Goal: Find specific page/section: Find specific page/section

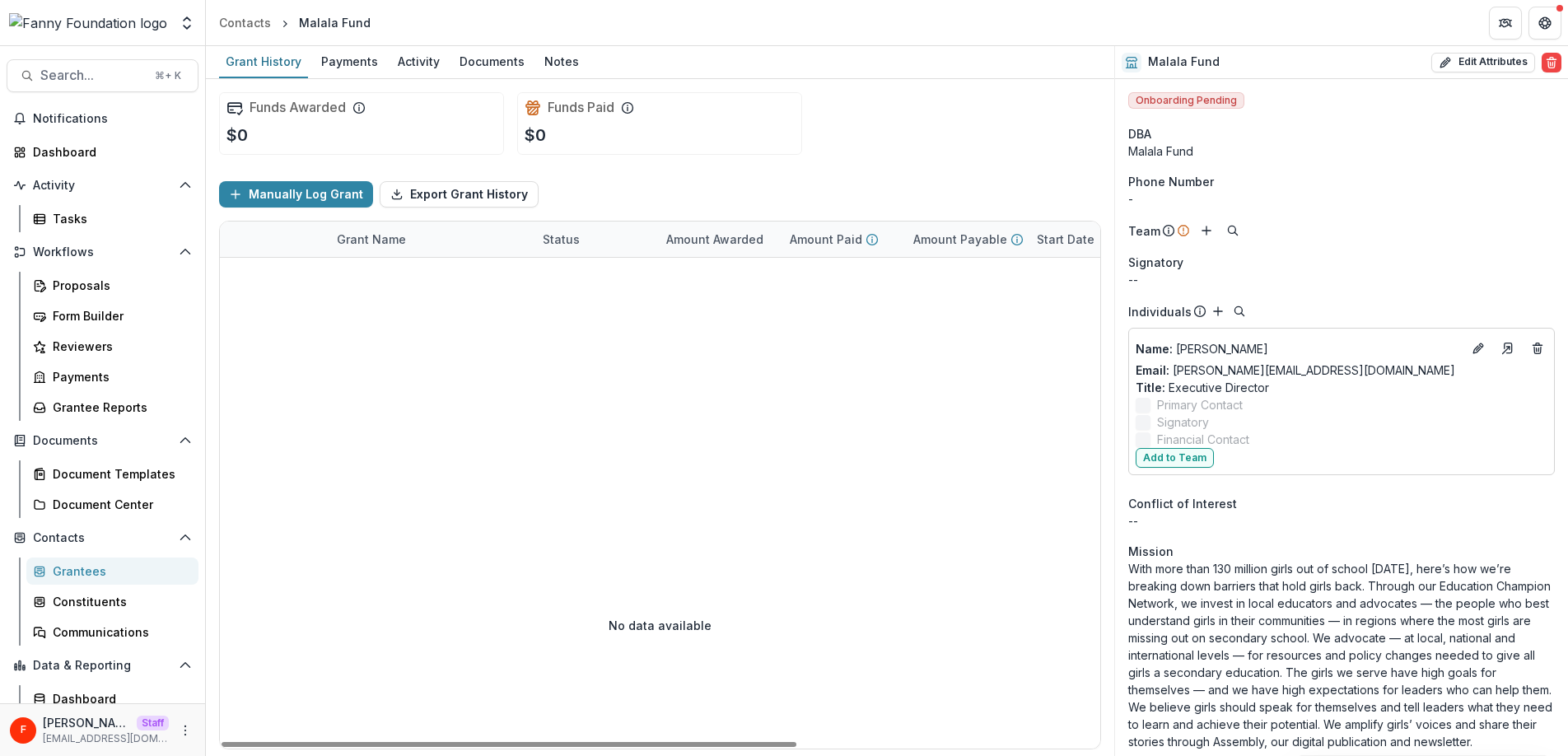
scroll to position [70, 0]
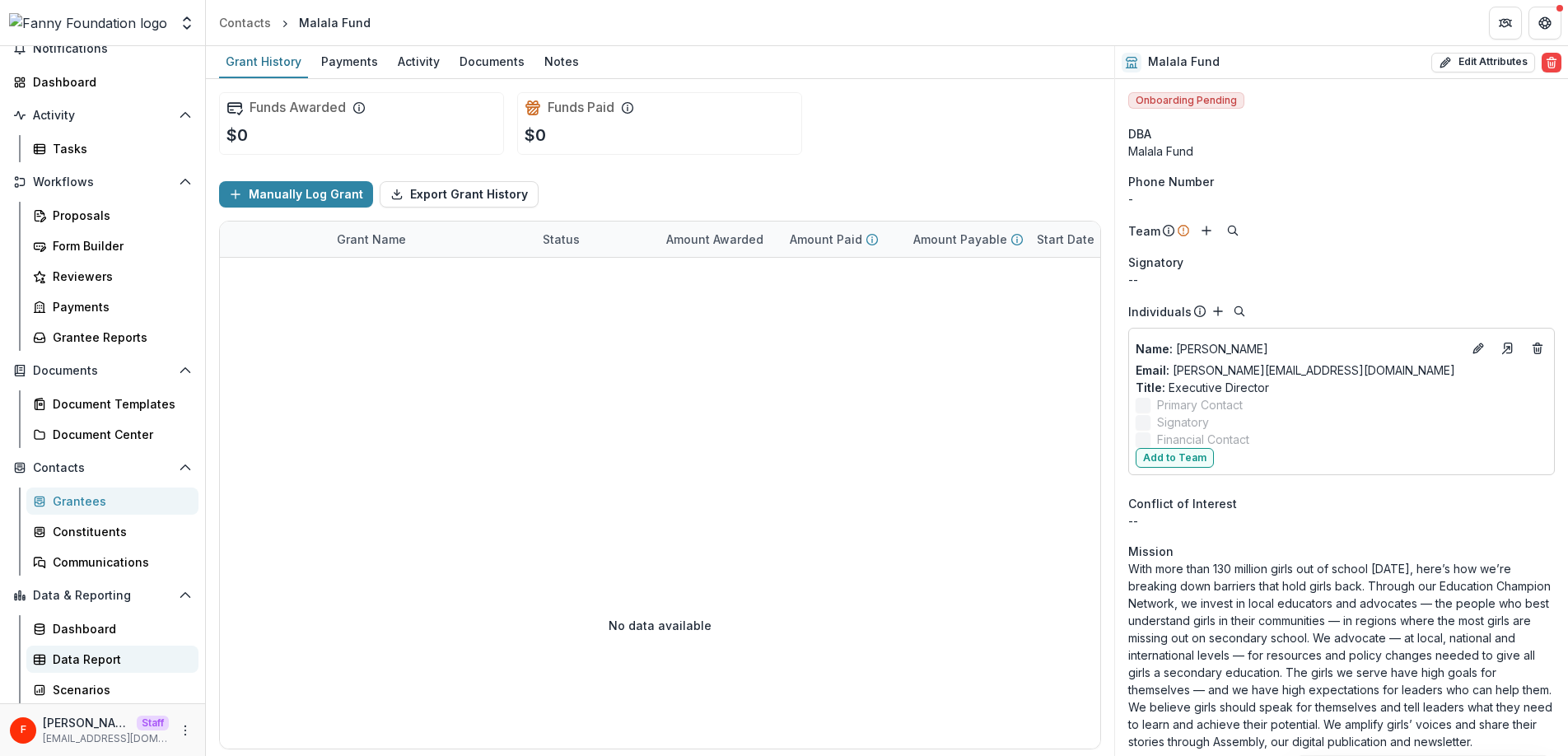
click at [110, 659] on div "Data Report" at bounding box center [119, 659] width 133 height 17
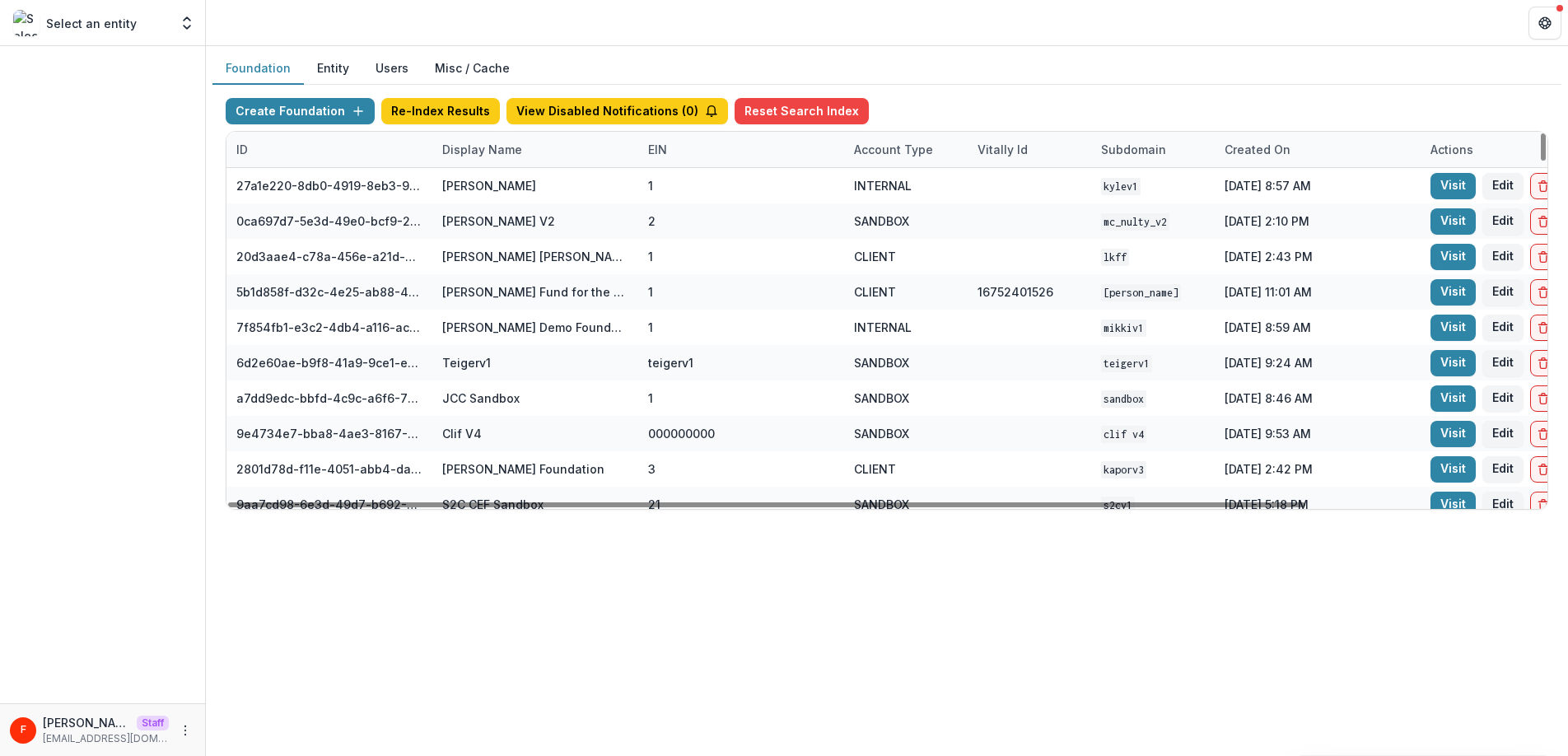
click at [469, 149] on div "Display Name" at bounding box center [482, 149] width 99 height 17
click at [495, 188] on input at bounding box center [535, 186] width 198 height 26
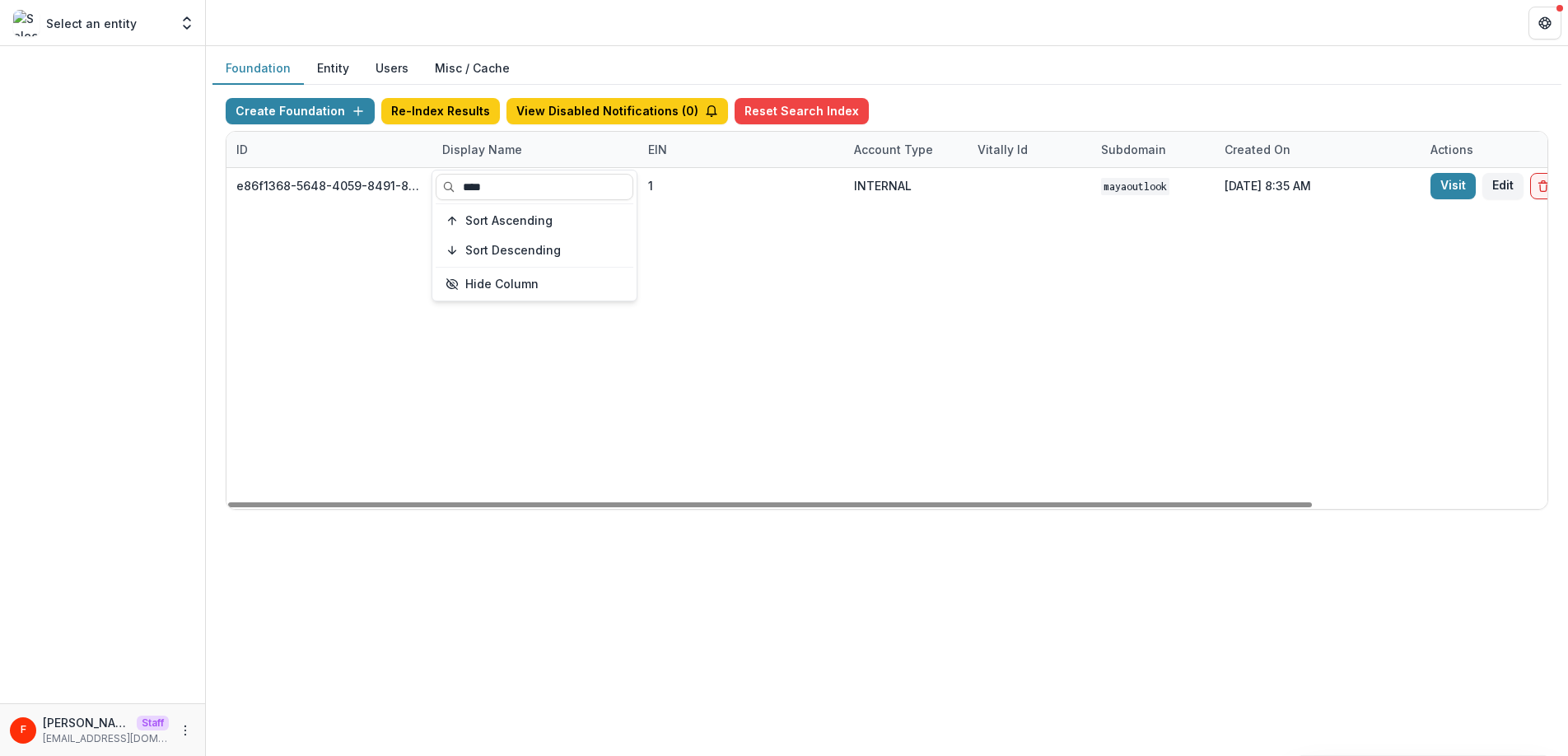
type input "****"
click at [668, 421] on div "e86f1368-5648-4059-8491-8aa8c9a17800 Maya Outlook Foundation 1 INTERNAL mayaout…" at bounding box center [1030, 339] width 1607 height 341
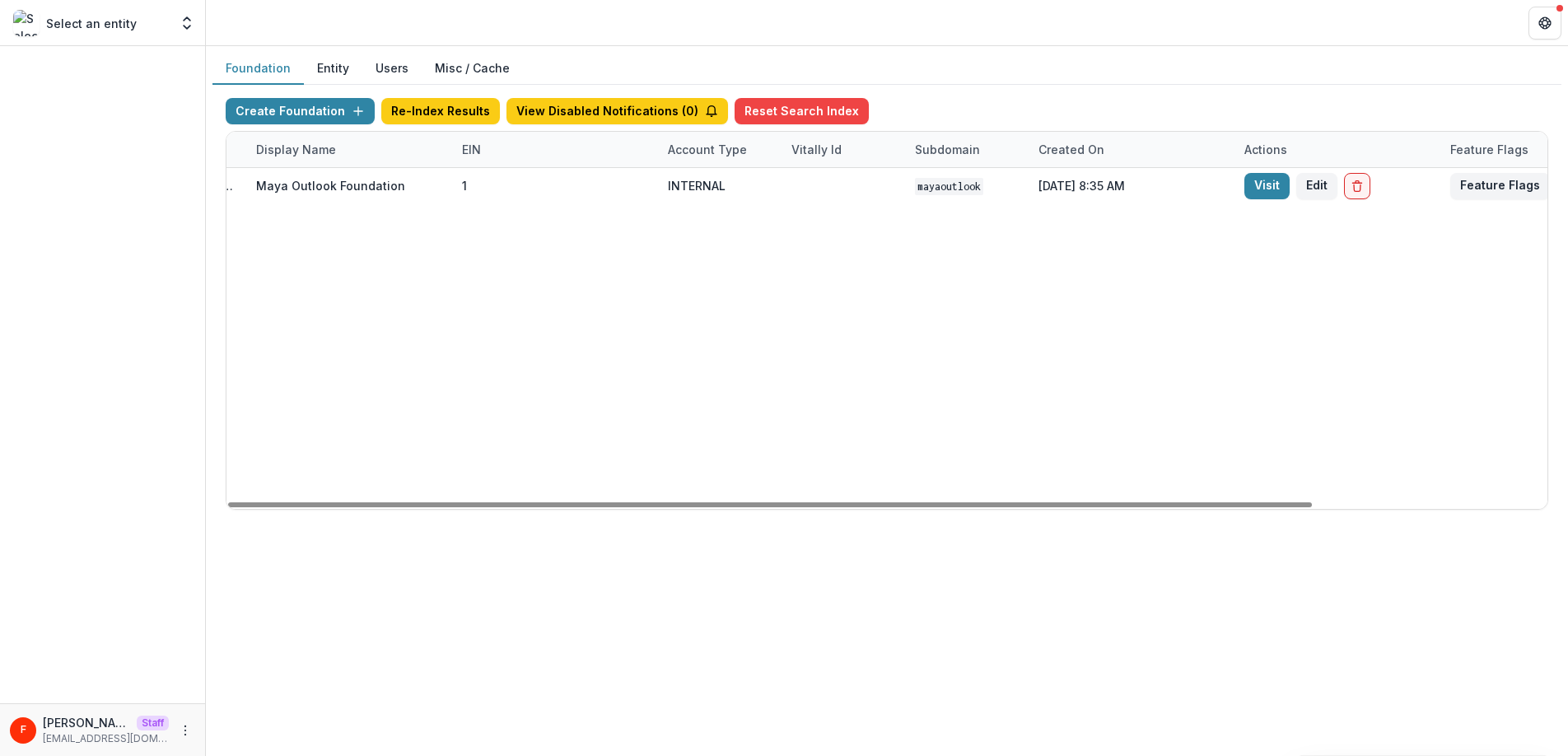
scroll to position [0, 280]
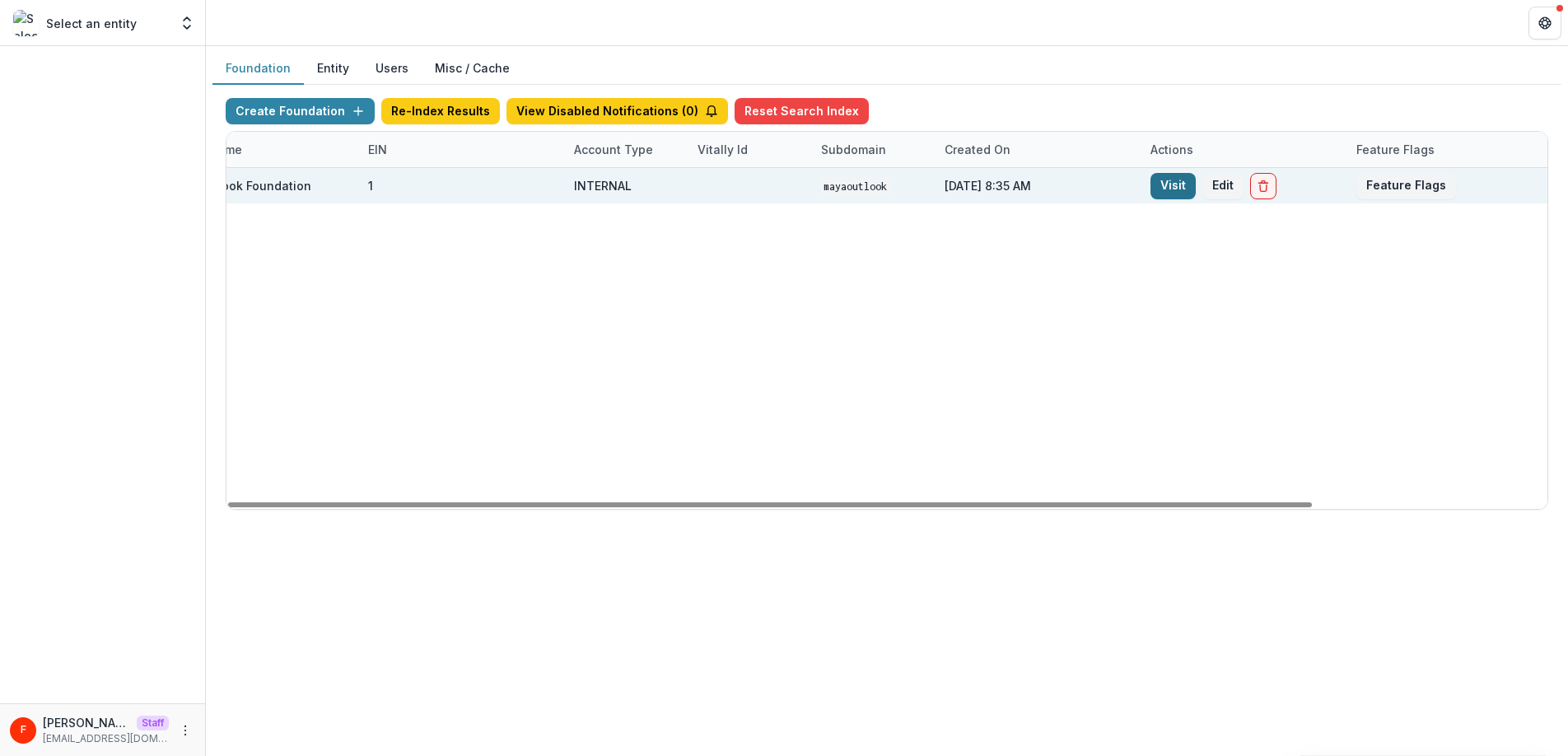
click at [1162, 187] on link "Visit" at bounding box center [1173, 185] width 46 height 26
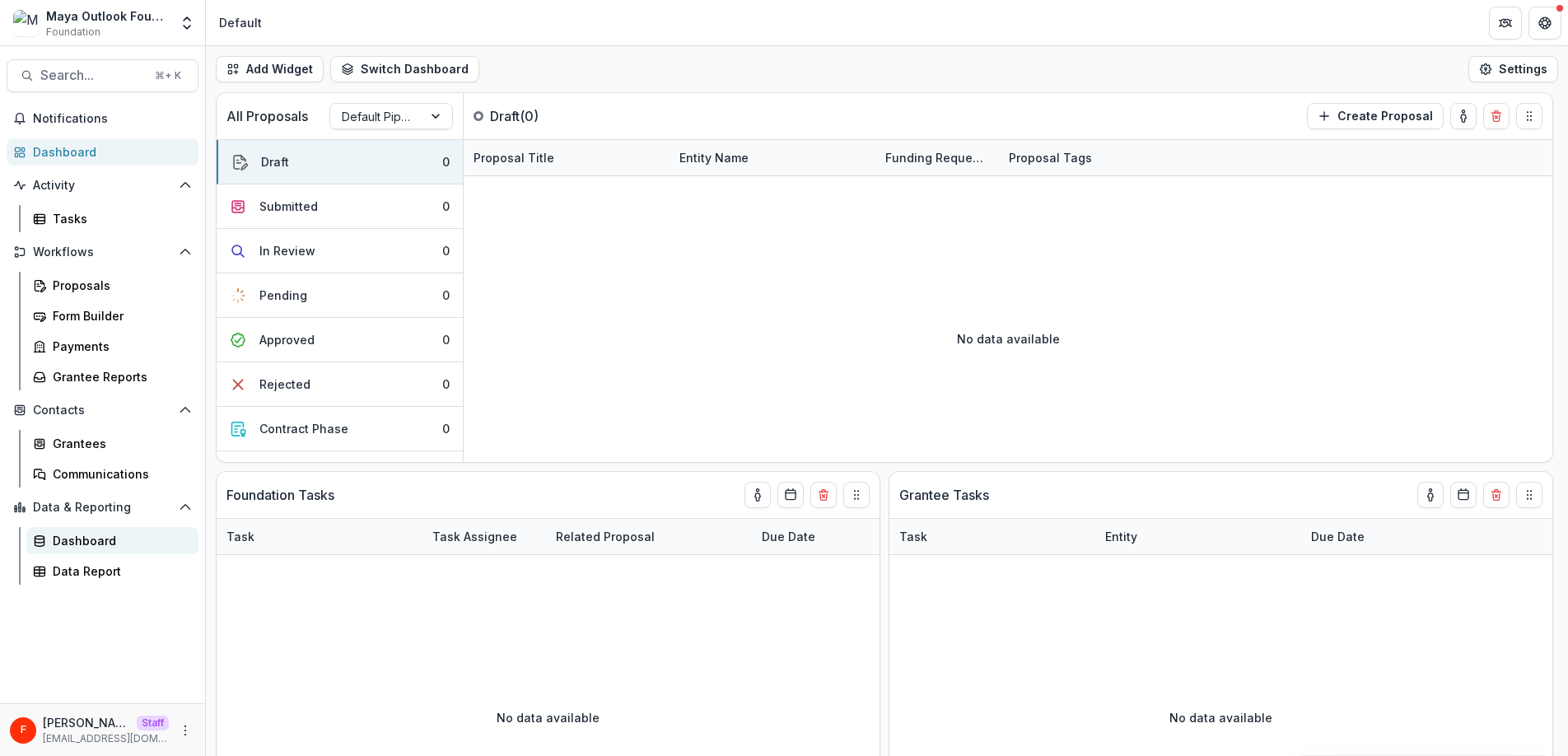
click at [107, 540] on div "Dashboard" at bounding box center [119, 540] width 133 height 17
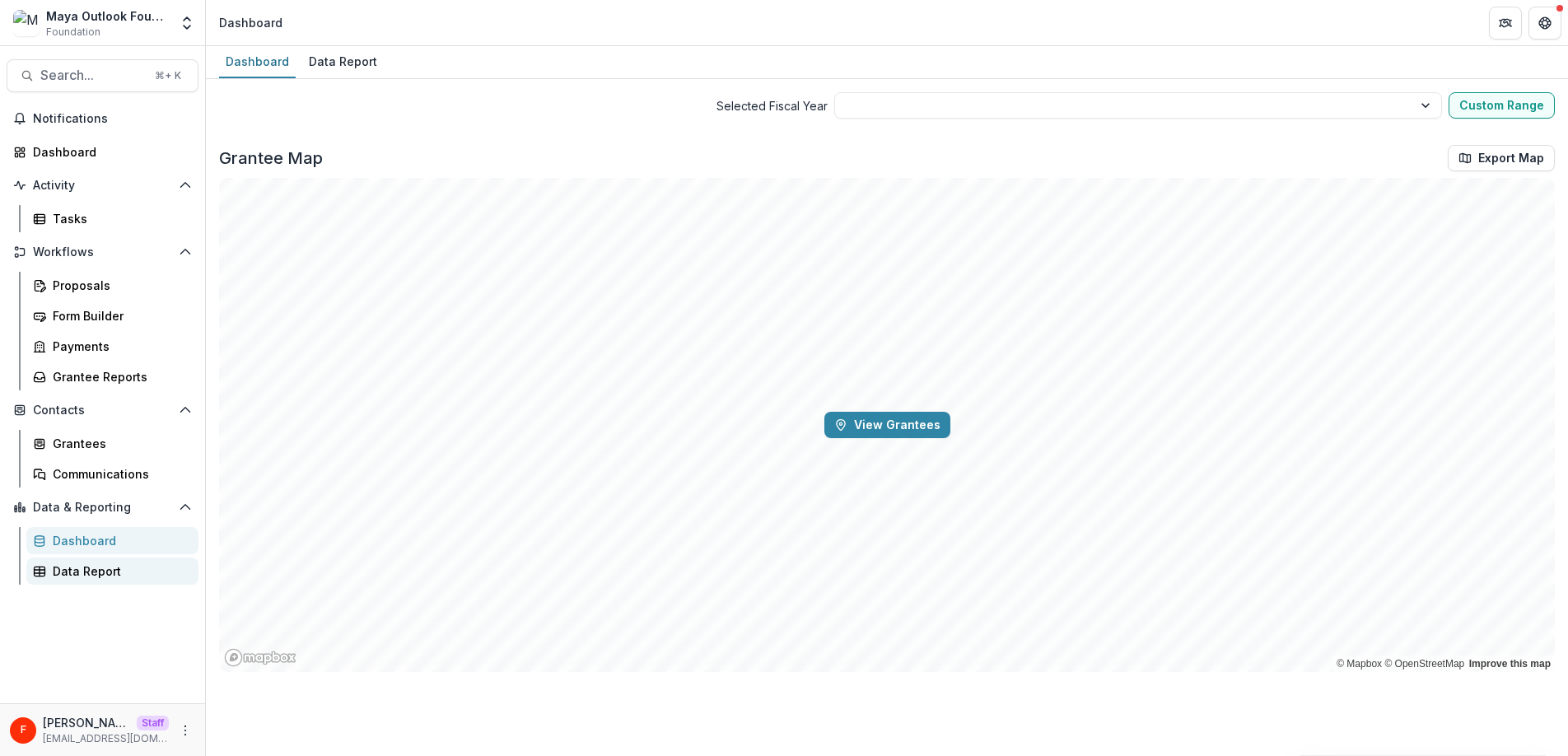
click at [107, 569] on div "Data Report" at bounding box center [119, 571] width 133 height 17
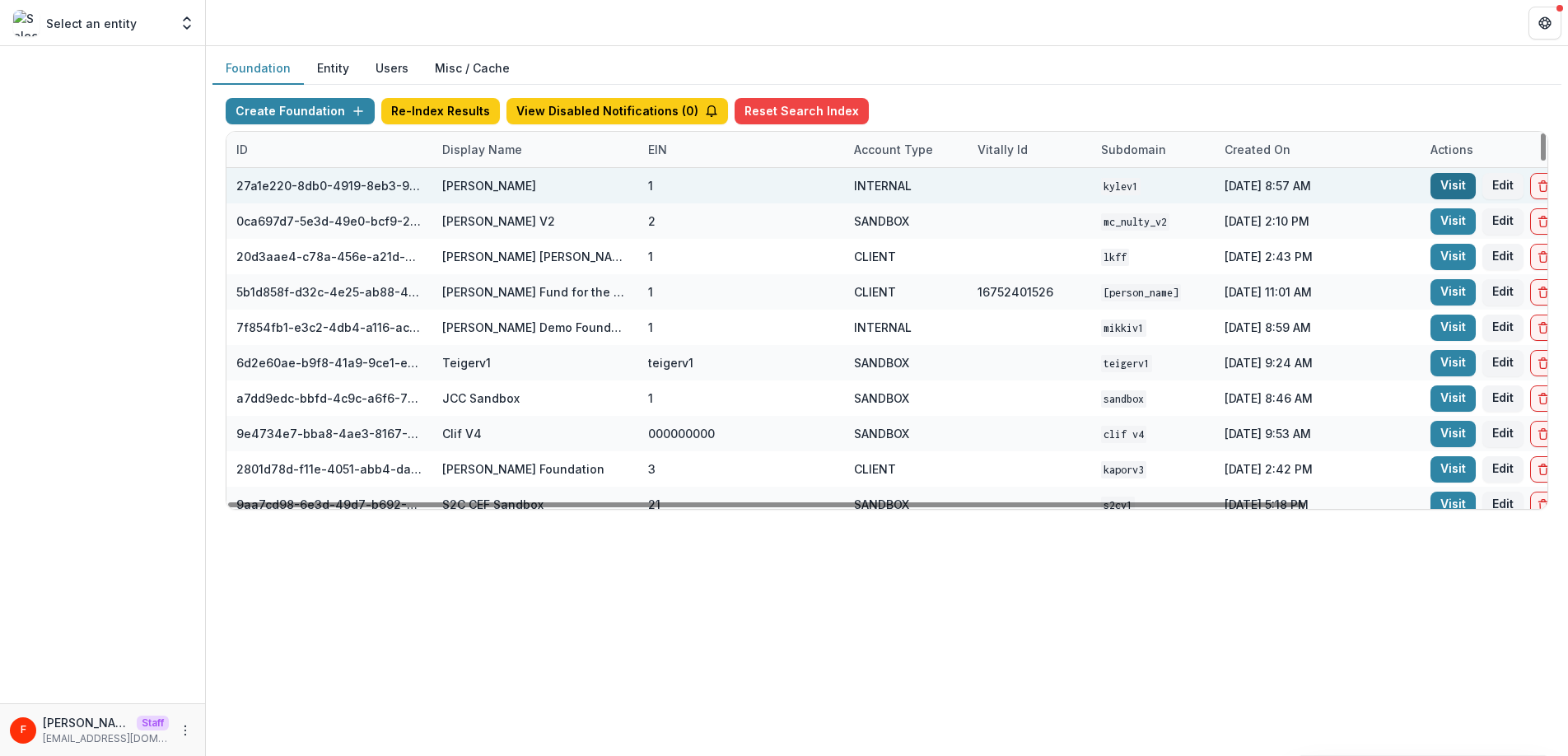
click at [1446, 184] on link "Visit" at bounding box center [1453, 185] width 46 height 26
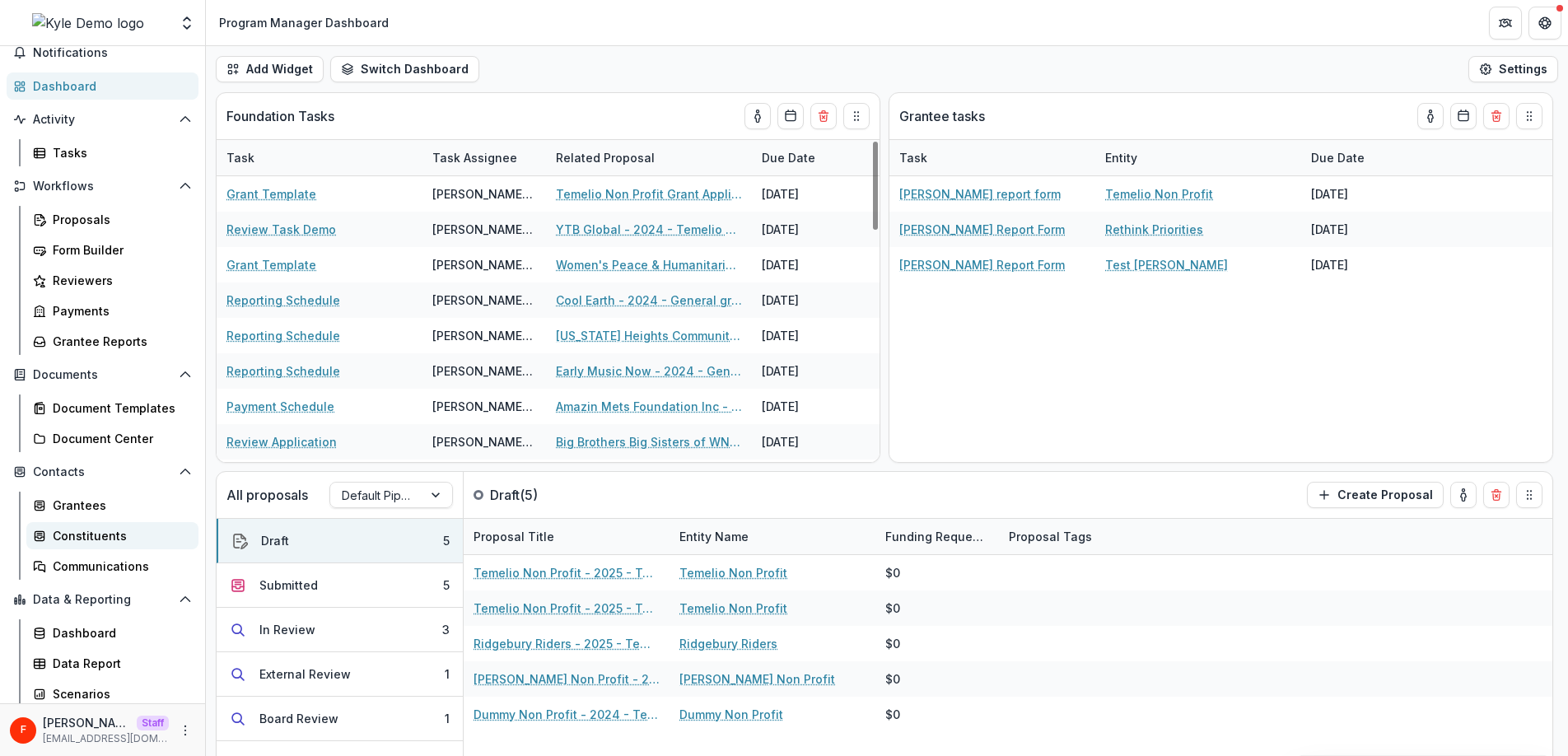
scroll to position [70, 0]
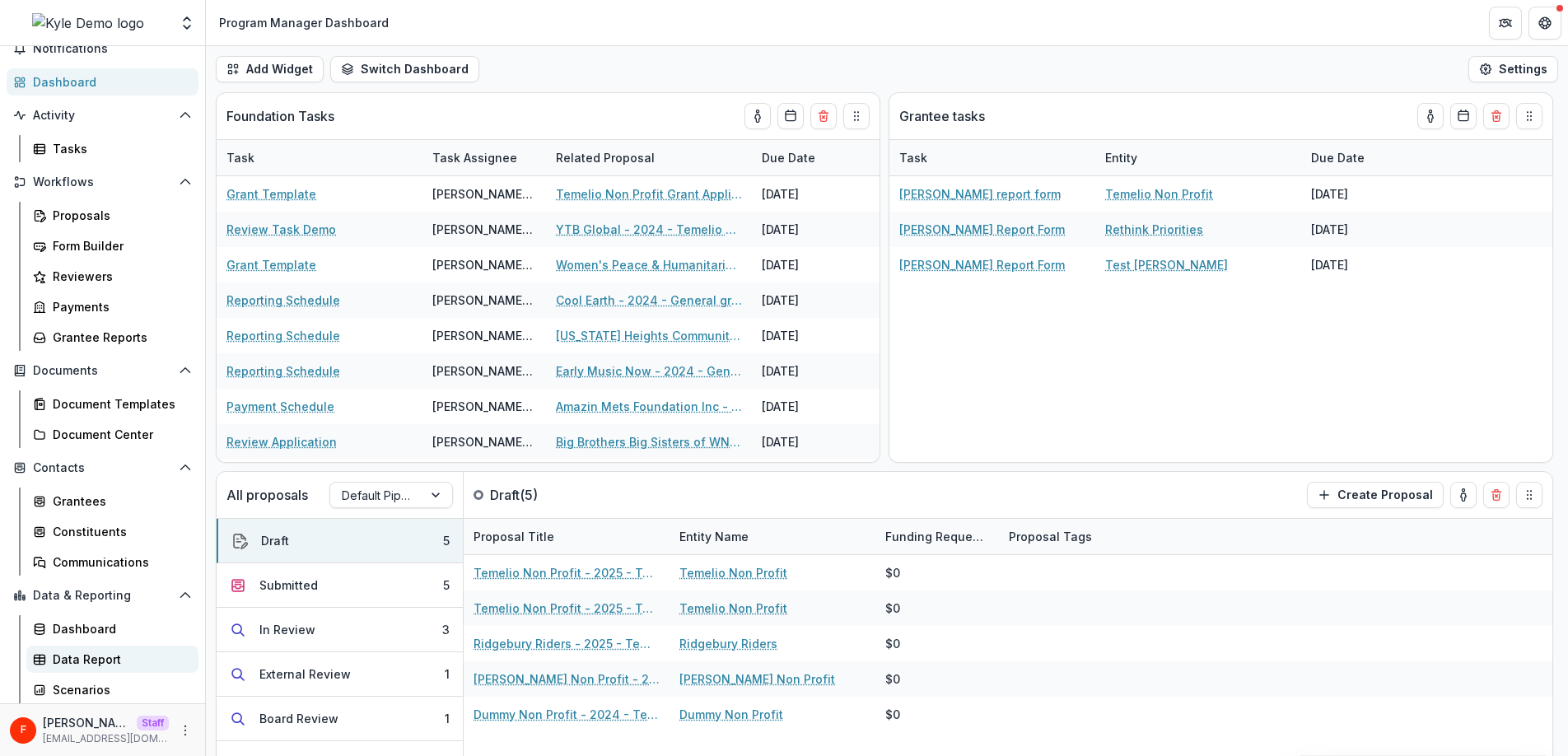
click at [110, 665] on div "Data Report" at bounding box center [119, 659] width 133 height 17
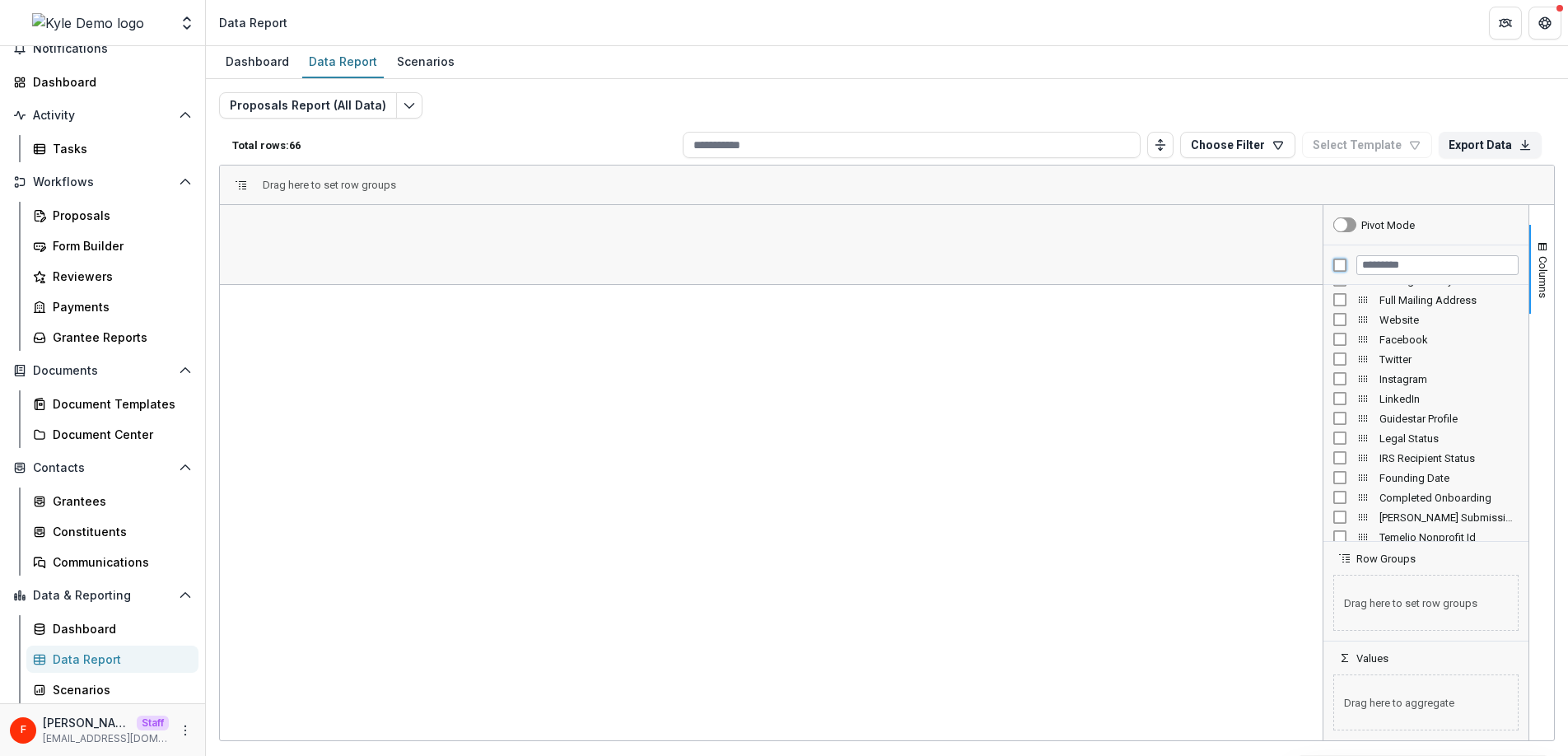
scroll to position [935, 0]
click at [1392, 272] on input "Filter Columns Input" at bounding box center [1437, 265] width 162 height 20
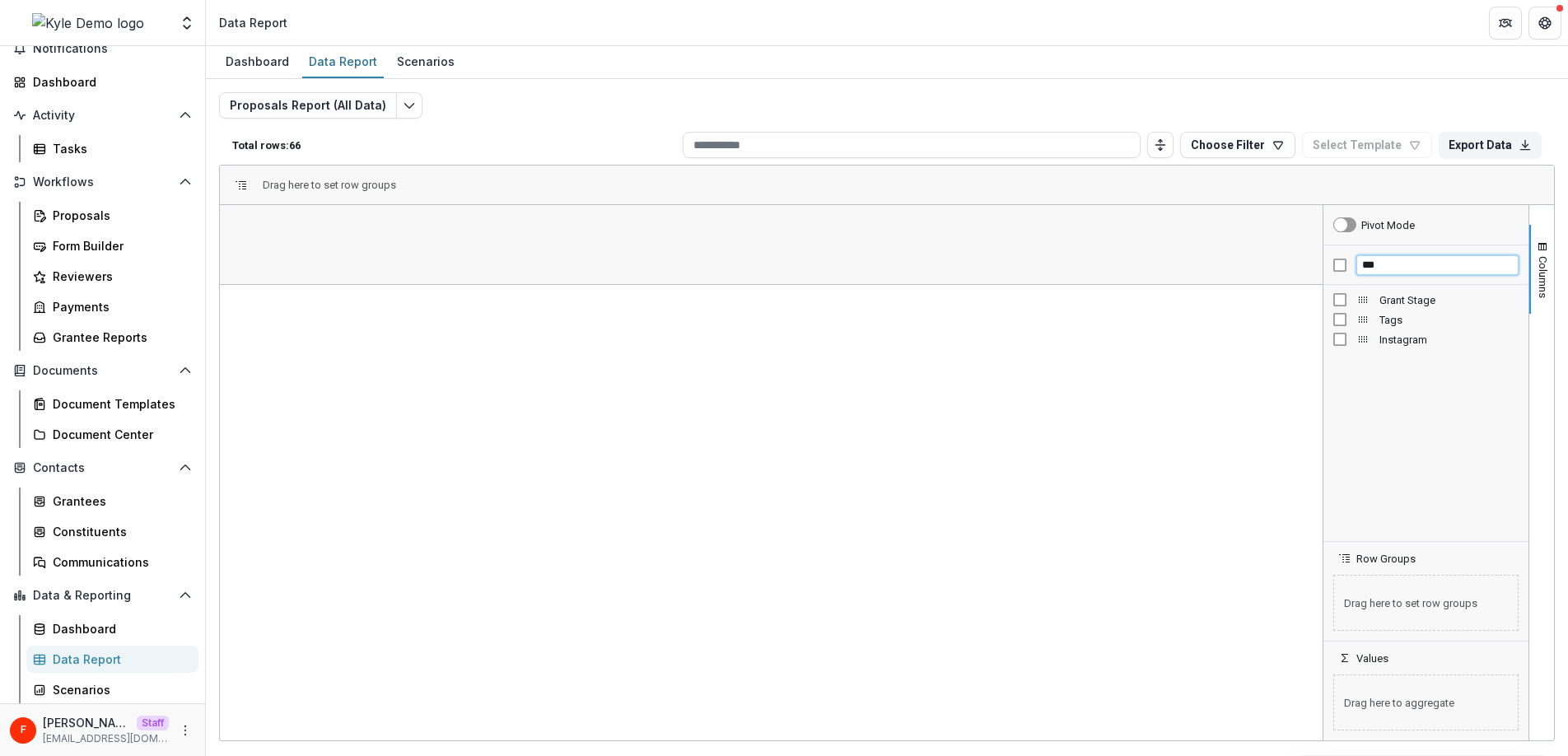
type input "***"
drag, startPoint x: 1376, startPoint y: 267, endPoint x: 1360, endPoint y: 267, distance: 16.0
click at [1360, 267] on input "***" at bounding box center [1437, 265] width 162 height 20
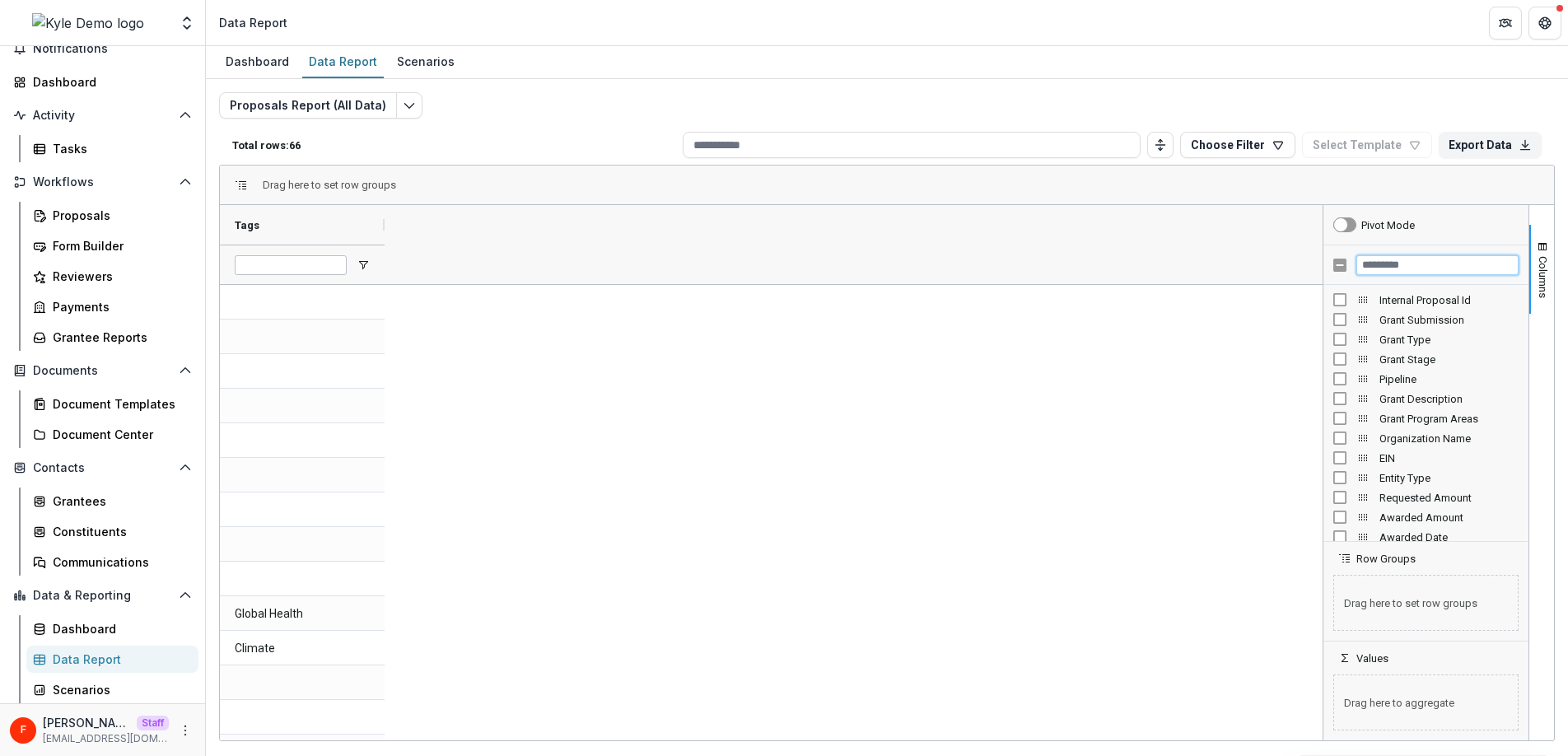
click at [1386, 269] on input "Filter Columns Input" at bounding box center [1437, 265] width 162 height 20
type input "***"
click at [1448, 303] on span "Organization Name" at bounding box center [1449, 300] width 139 height 13
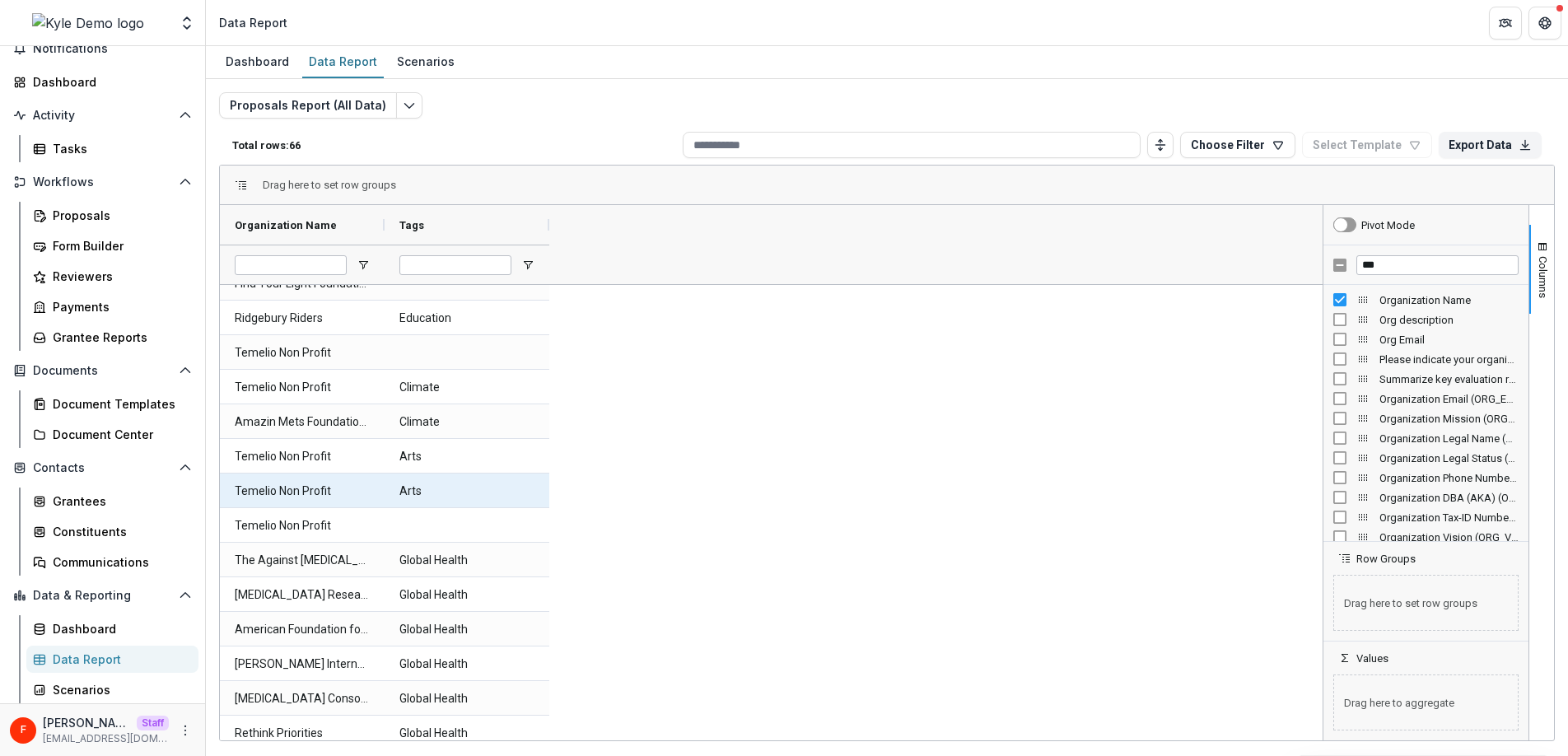
scroll to position [1104, 0]
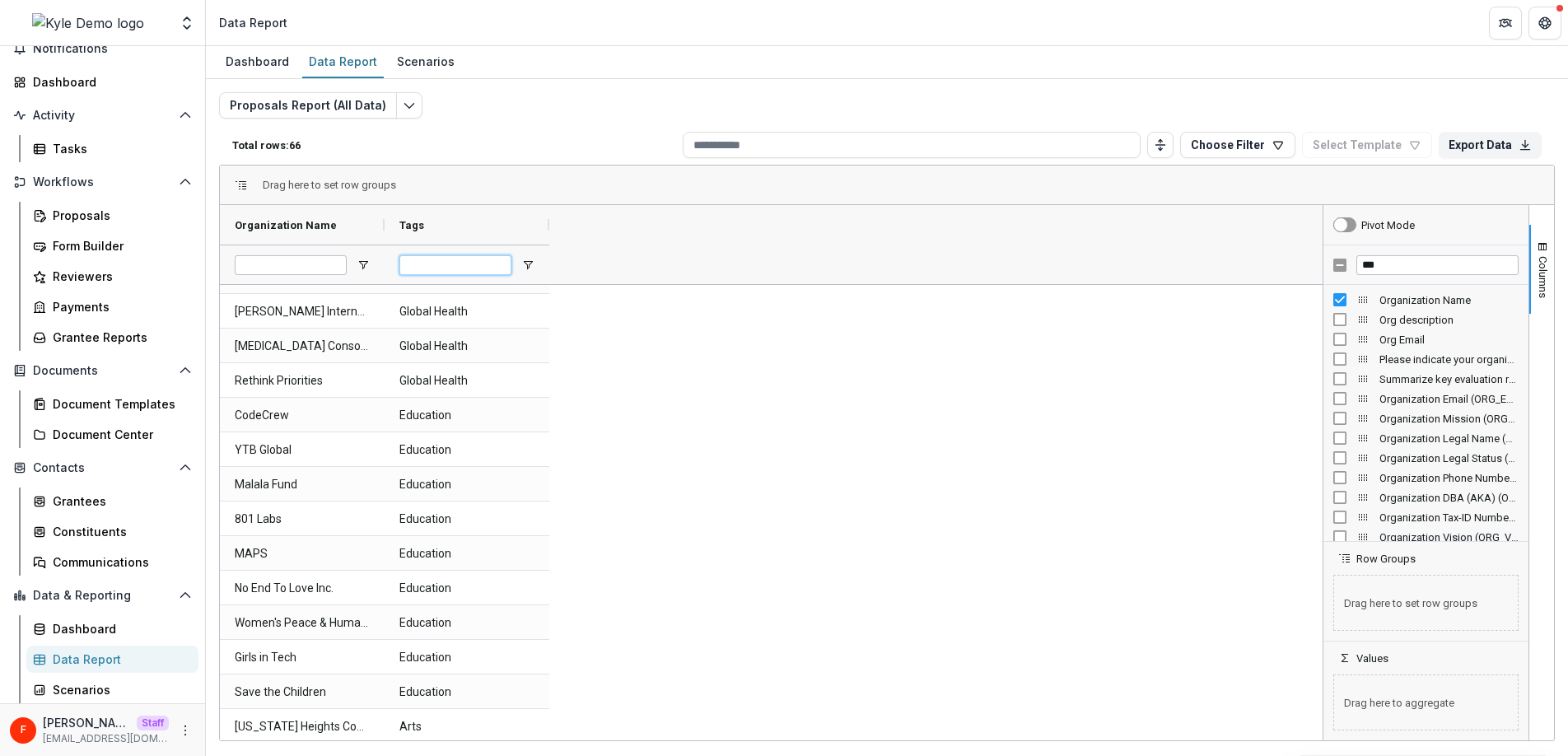
click at [463, 272] on input "Tags Filter Input" at bounding box center [455, 265] width 112 height 20
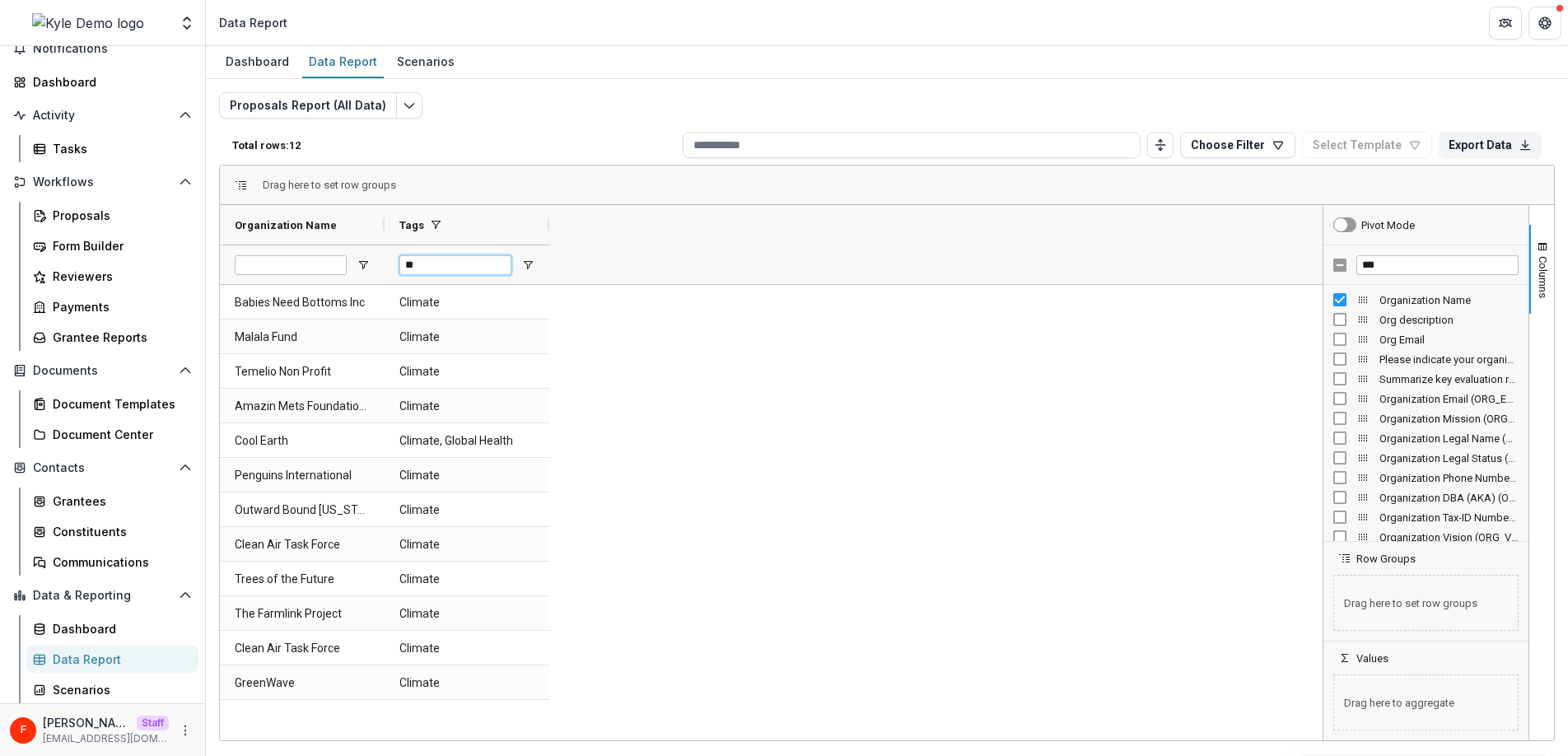
type input "*"
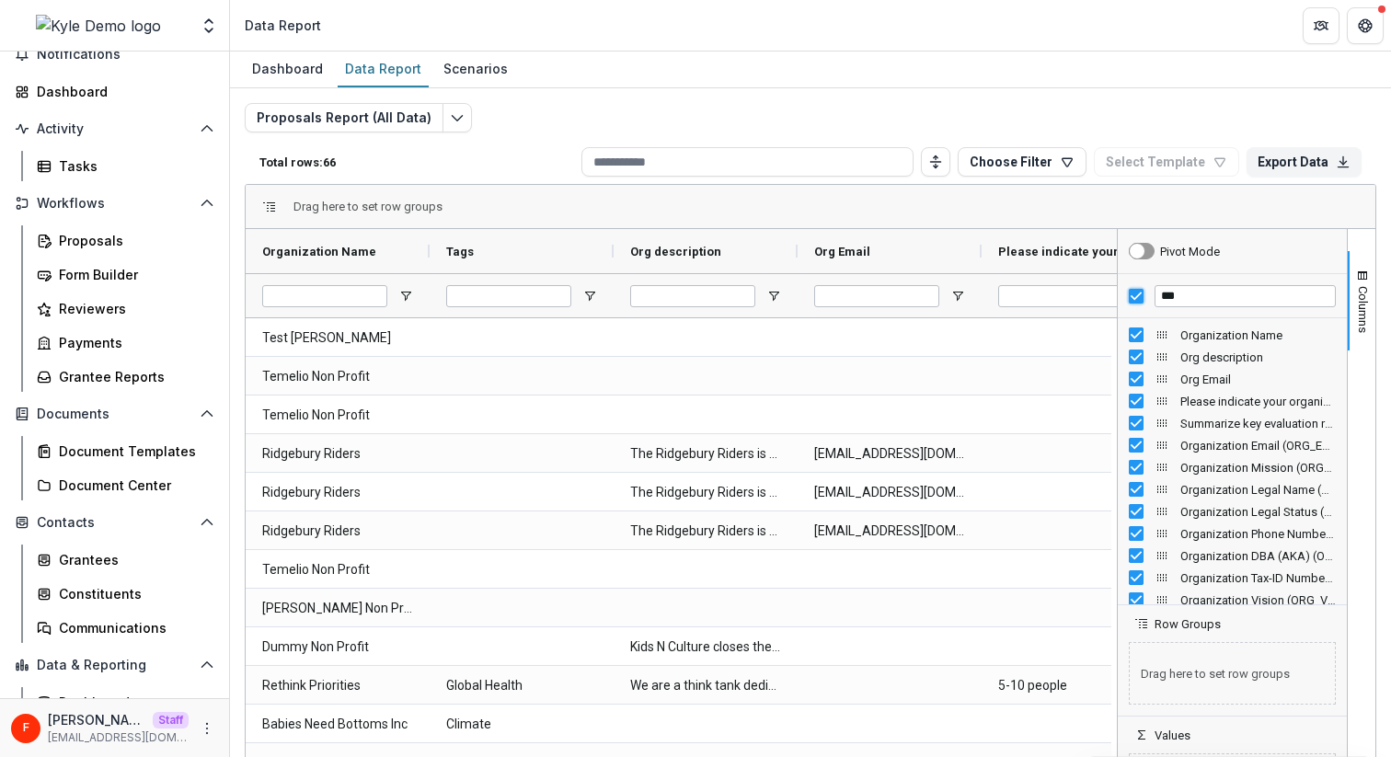
scroll to position [78, 0]
click at [960, 37] on header "Data Report" at bounding box center [810, 25] width 1161 height 51
